Goal: Navigation & Orientation: Find specific page/section

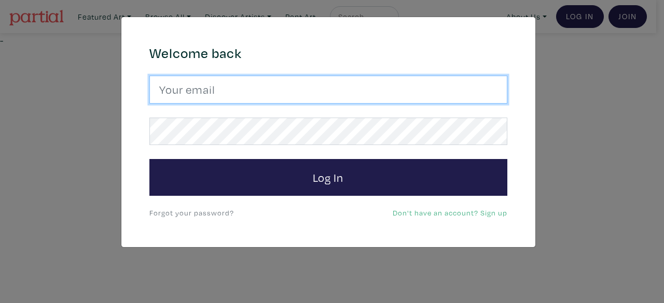
click at [276, 92] on input "email" at bounding box center [328, 90] width 358 height 28
type input "hautpham0@gmail.com"
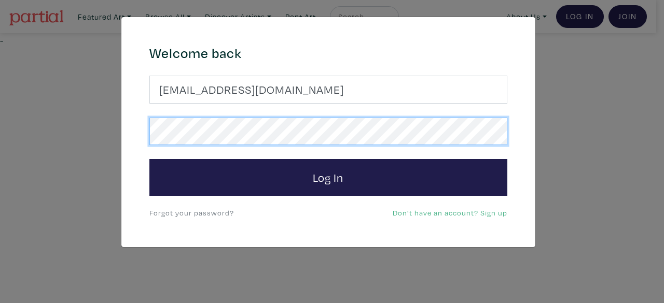
click at [149, 159] on button "Log In" at bounding box center [328, 177] width 358 height 37
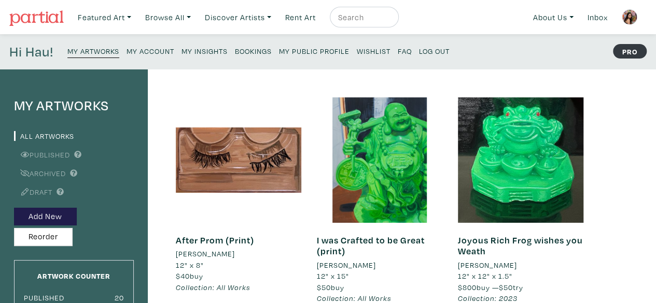
click at [145, 53] on small "My Account" at bounding box center [151, 51] width 48 height 10
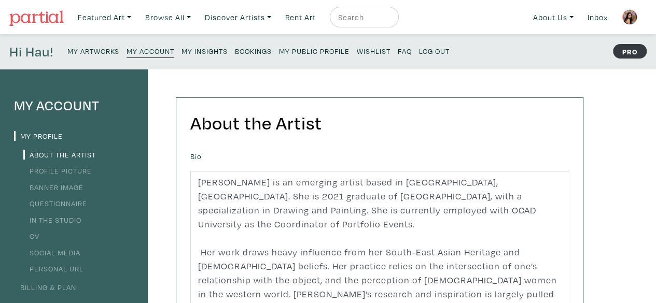
click at [208, 54] on small "My Insights" at bounding box center [204, 51] width 46 height 10
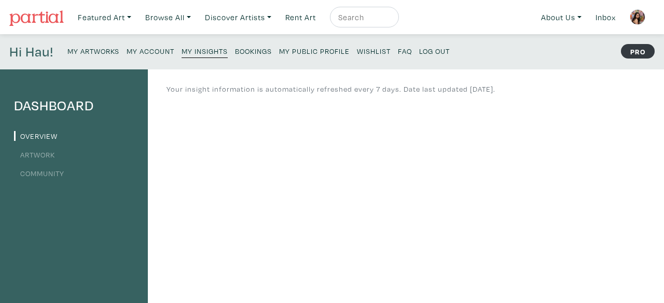
click at [36, 151] on link "Artwork" at bounding box center [34, 155] width 41 height 10
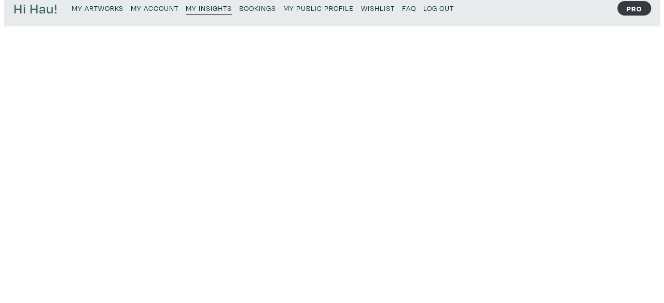
scroll to position [5, 0]
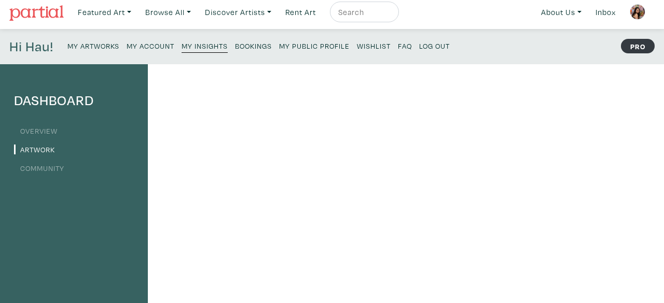
click at [320, 52] on link "My Public Profile" at bounding box center [314, 45] width 71 height 14
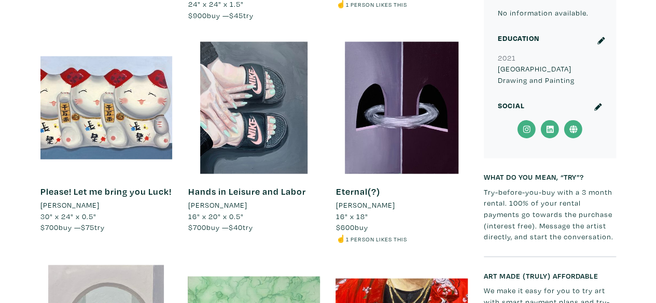
scroll to position [1238, 0]
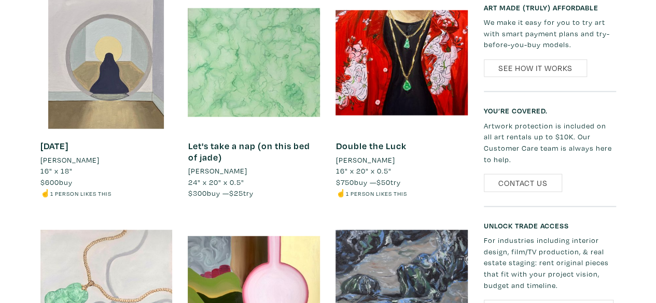
click at [99, 95] on div at bounding box center [106, 63] width 132 height 132
click at [84, 49] on div at bounding box center [106, 63] width 132 height 132
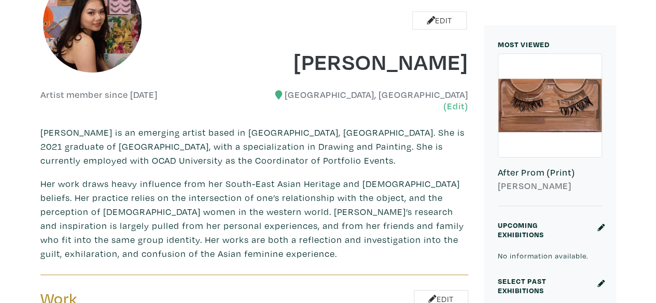
scroll to position [0, 0]
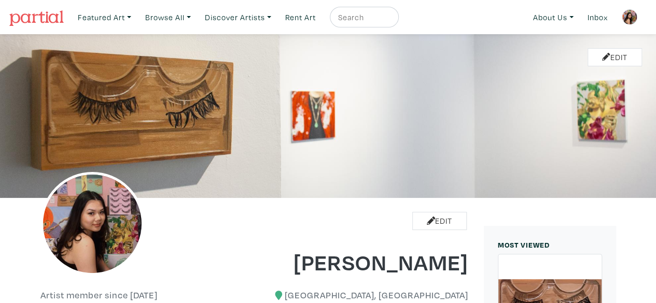
click at [41, 16] on img at bounding box center [36, 18] width 54 height 16
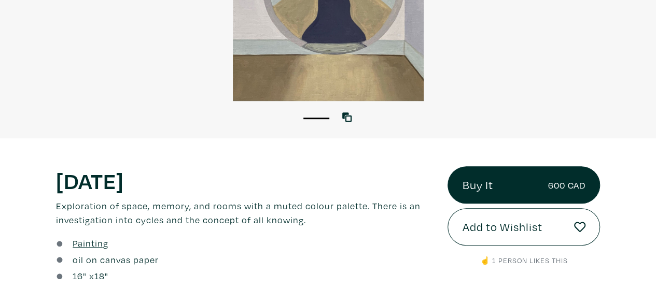
scroll to position [363, 0]
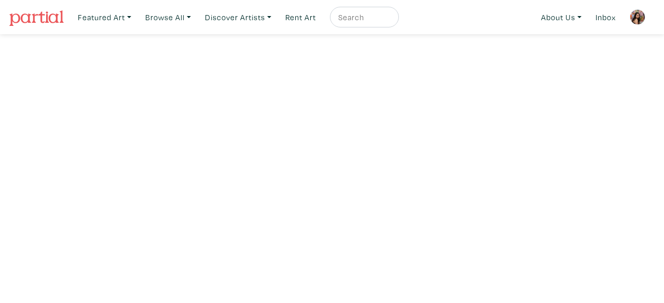
click at [640, 14] on img at bounding box center [637, 17] width 16 height 16
click at [644, 21] on link at bounding box center [637, 17] width 25 height 25
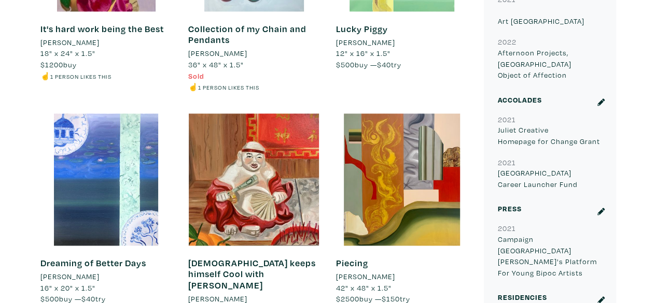
scroll to position [691, 0]
